Goal: Task Accomplishment & Management: Manage account settings

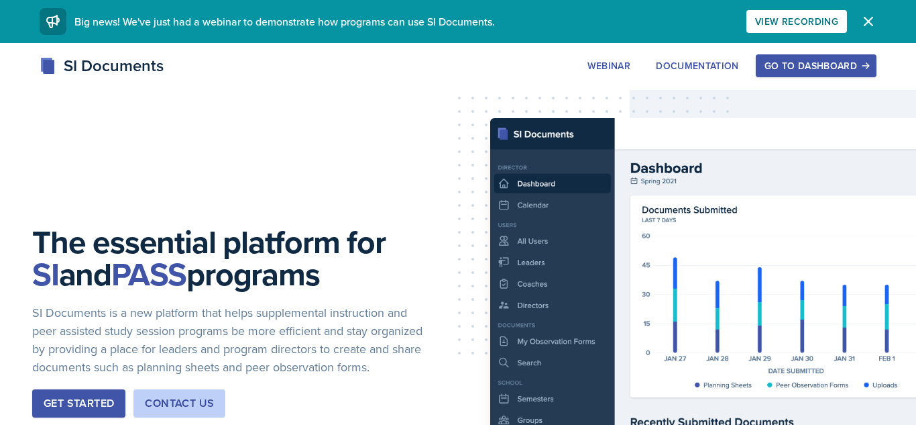
click at [103, 411] on div "Get Started" at bounding box center [79, 403] width 70 height 16
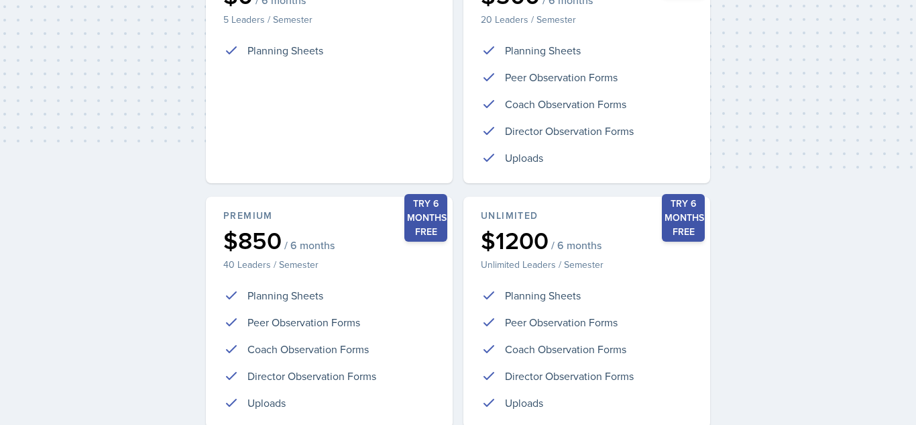
scroll to position [370, 0]
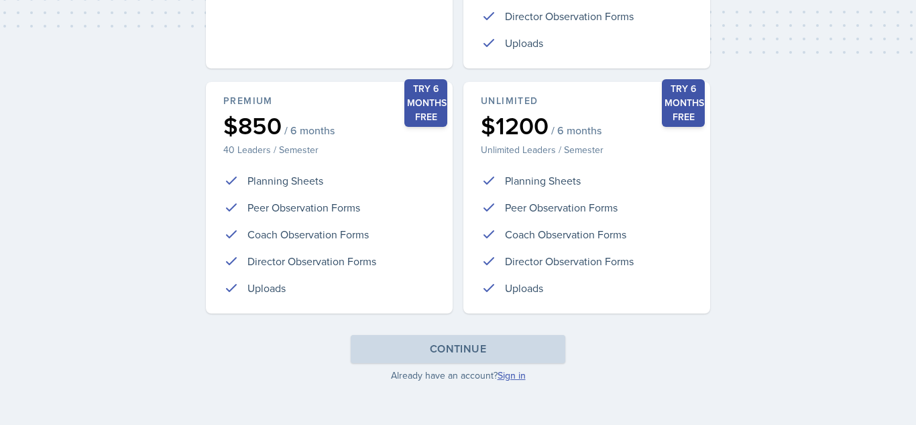
click at [500, 375] on link "Sign in" at bounding box center [512, 374] width 28 height 13
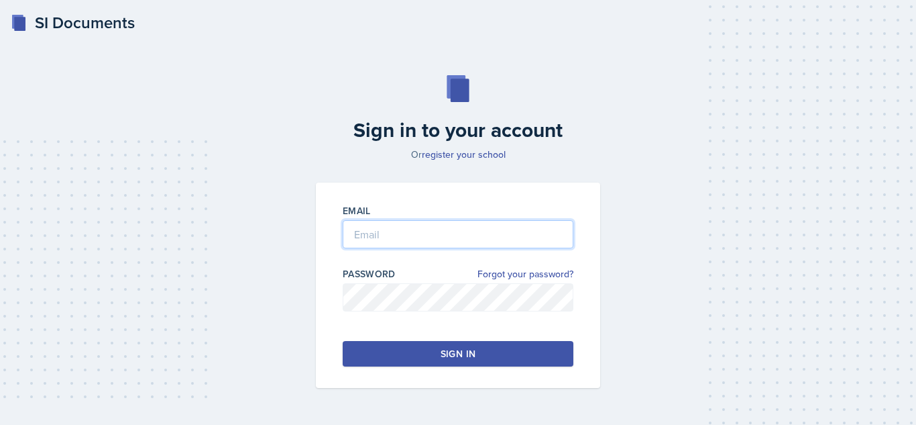
type input "[EMAIL_ADDRESS][DOMAIN_NAME]"
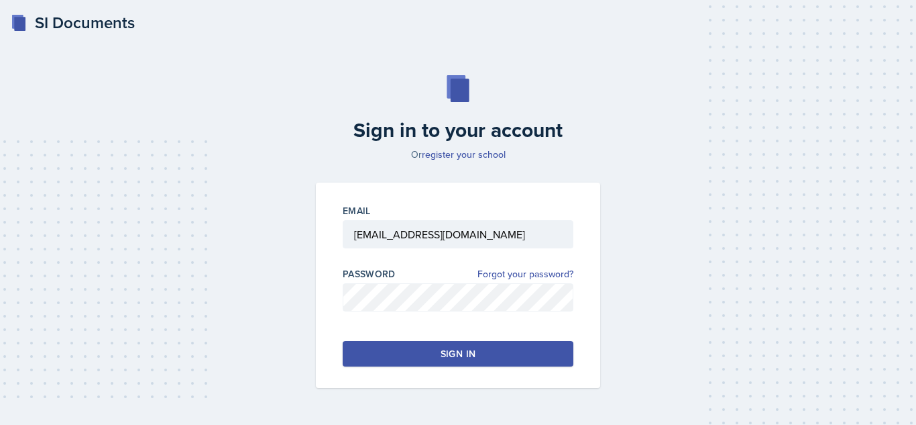
click at [470, 354] on div "Sign in" at bounding box center [458, 353] width 35 height 13
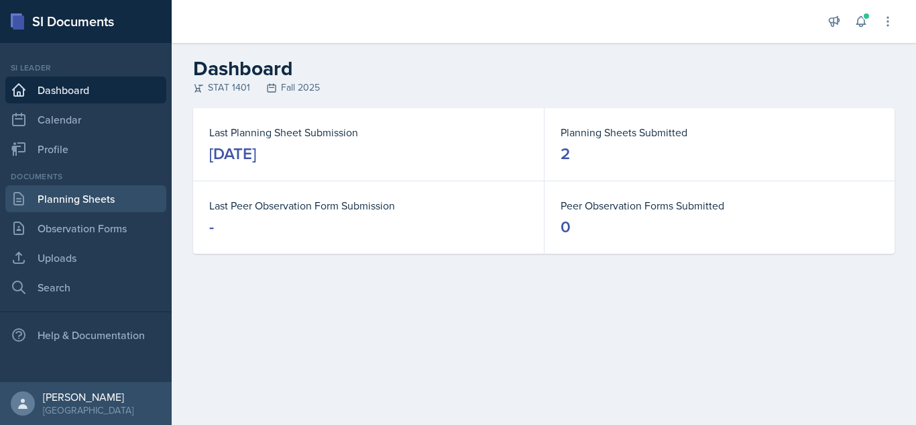
click at [131, 202] on link "Planning Sheets" at bounding box center [85, 198] width 161 height 27
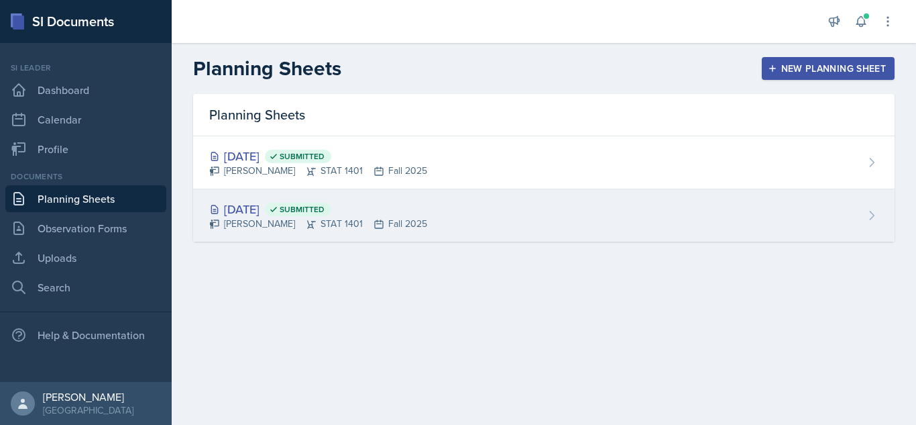
click at [382, 223] on div "[PERSON_NAME] STAT 1401 Fall 2025" at bounding box center [318, 224] width 218 height 14
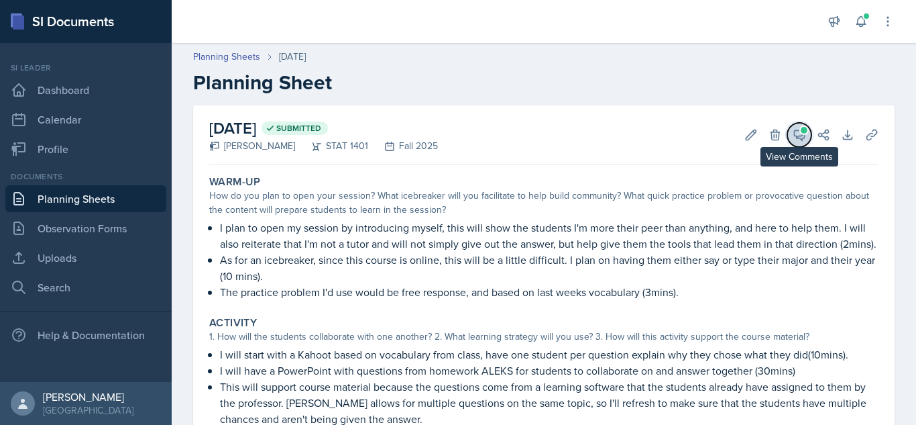
click at [801, 138] on icon at bounding box center [800, 135] width 10 height 10
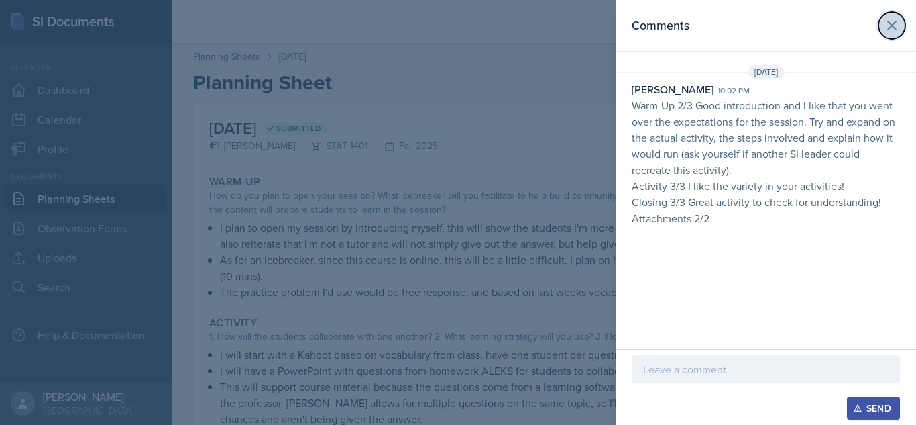
click at [894, 24] on icon at bounding box center [892, 25] width 16 height 16
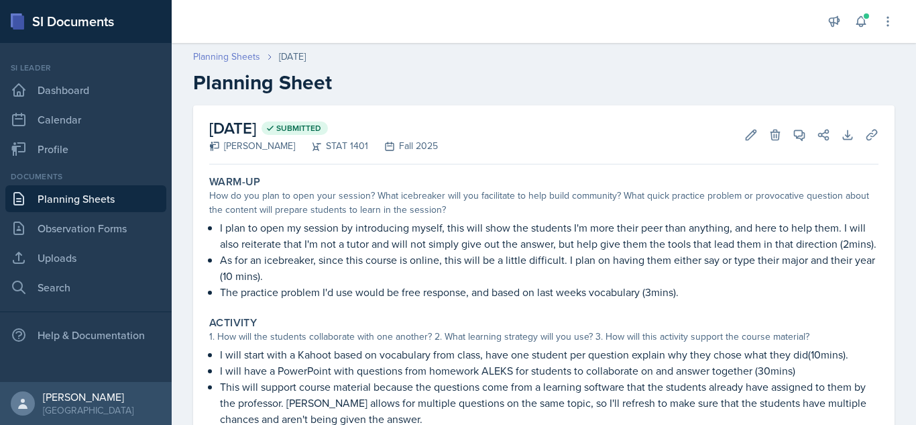
click at [238, 62] on link "Planning Sheets" at bounding box center [226, 57] width 67 height 14
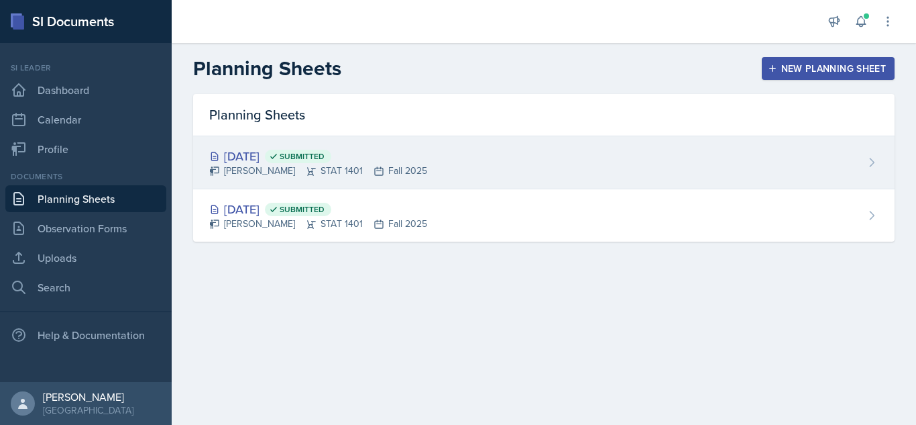
click at [431, 182] on div "[DATE] Submitted [PERSON_NAME] STAT 1401 Fall 2025" at bounding box center [544, 162] width 702 height 53
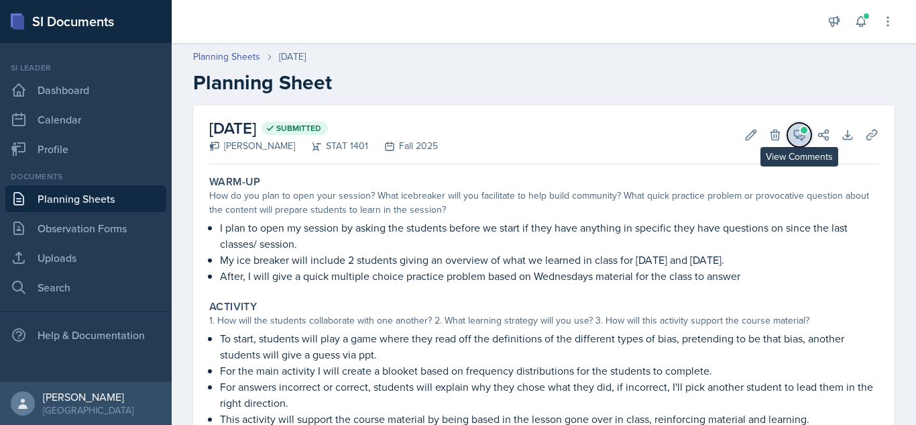
click at [801, 135] on icon at bounding box center [800, 135] width 10 height 10
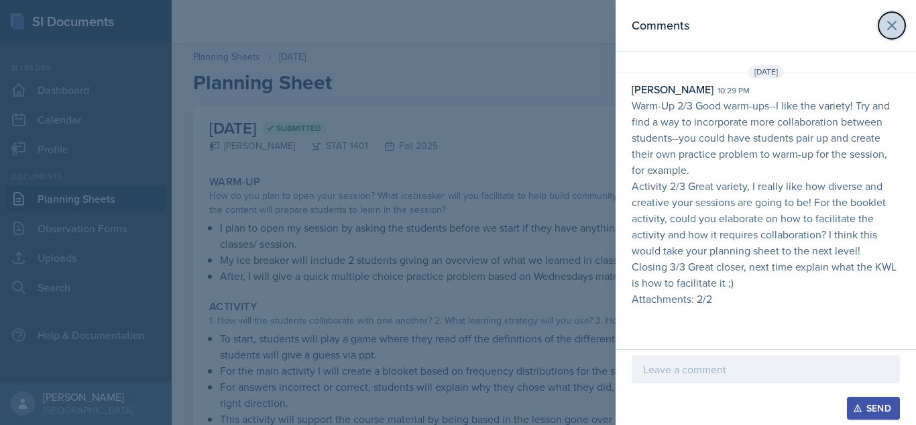
click at [886, 34] on button at bounding box center [892, 25] width 27 height 27
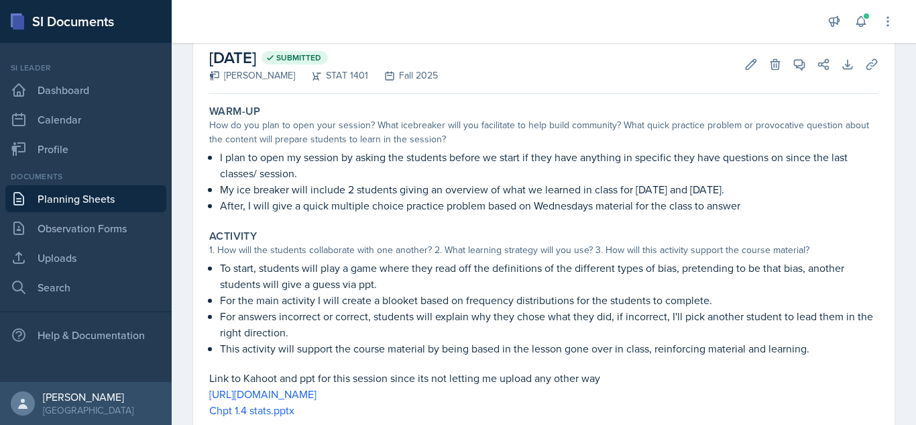
scroll to position [63, 0]
